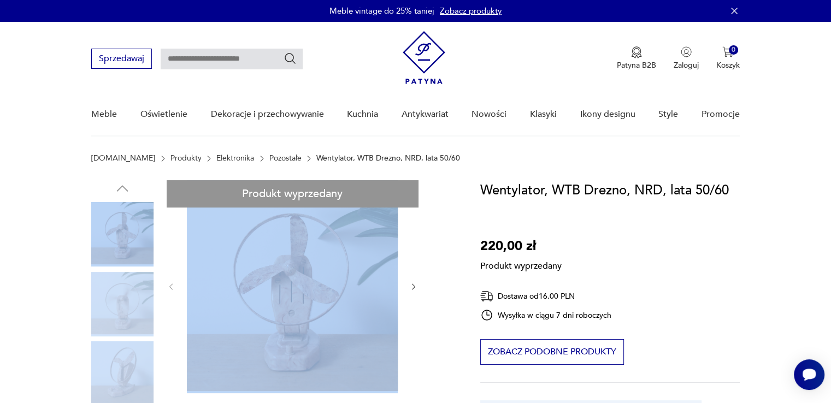
drag, startPoint x: 131, startPoint y: 373, endPoint x: 554, endPoint y: 261, distance: 437.7
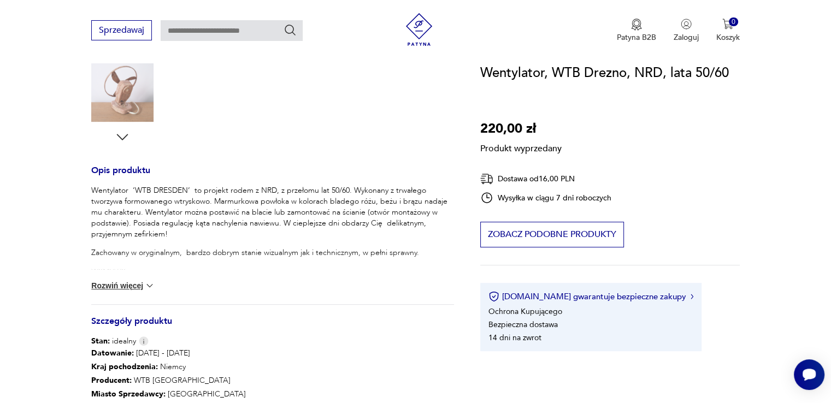
drag, startPoint x: 111, startPoint y: 137, endPoint x: 123, endPoint y: 136, distance: 12.1
click at [123, 136] on div "Produkt wyprzedany Opis produktu Wentylator ‘WTB DRESDEN’ to projekt rodem z NR…" at bounding box center [272, 155] width 363 height 654
